Goal: Find specific page/section: Find specific page/section

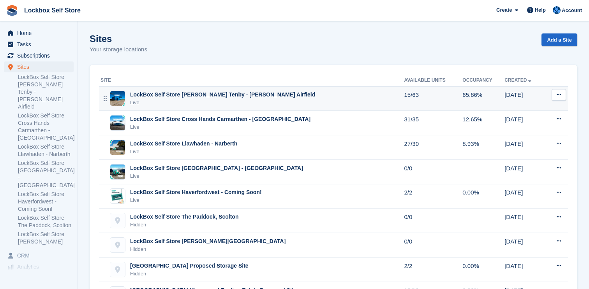
click at [272, 101] on div "LockBox Self Store [PERSON_NAME] Tenby - [PERSON_NAME] Airfield Live" at bounding box center [251, 99] width 303 height 16
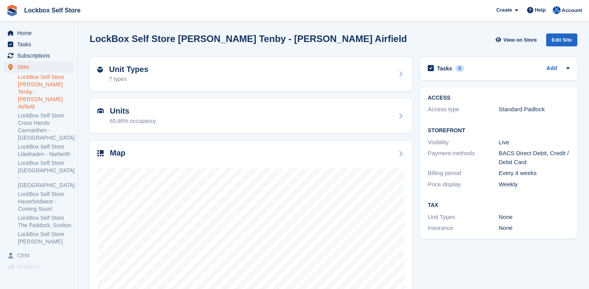
click at [53, 86] on link "LockBox Self Store [PERSON_NAME] Tenby - [PERSON_NAME] Airfield" at bounding box center [46, 92] width 56 height 37
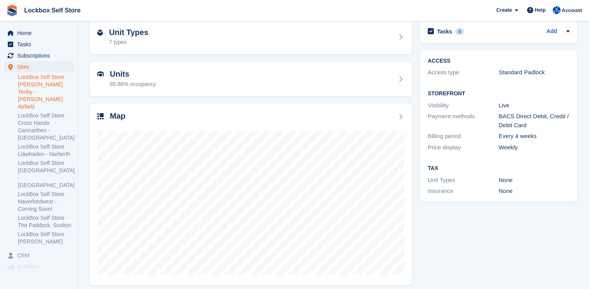
scroll to position [43, 0]
